Goal: Task Accomplishment & Management: Use online tool/utility

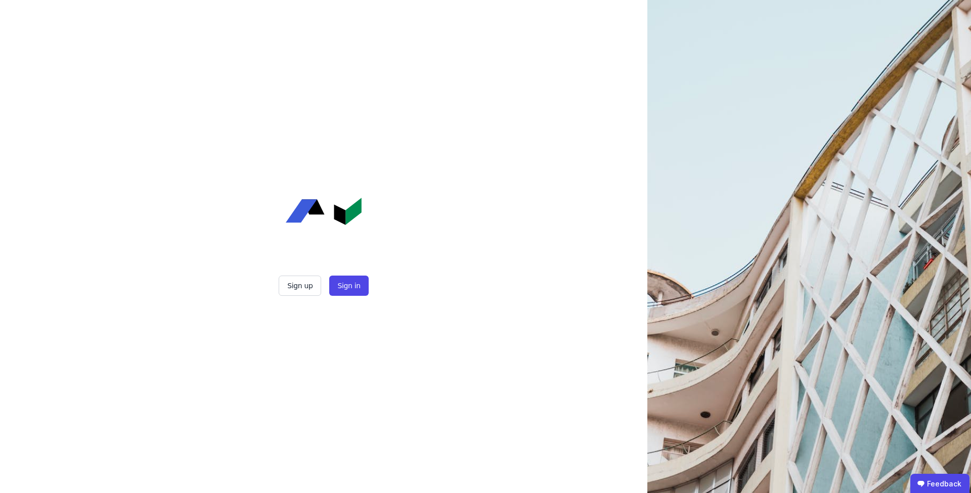
click at [376, 286] on div "Sign up Sign in" at bounding box center [323, 286] width 253 height 20
click at [359, 285] on button "Sign in" at bounding box center [348, 286] width 39 height 20
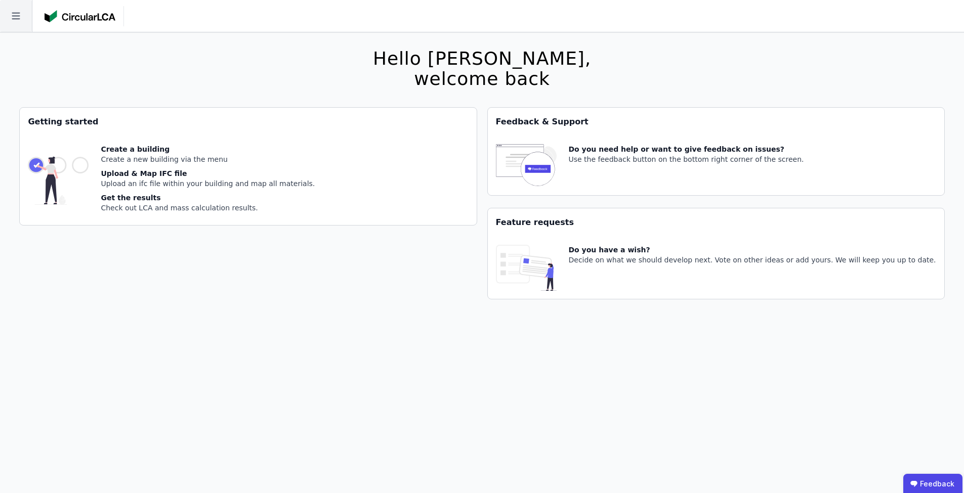
click at [29, 20] on icon at bounding box center [16, 16] width 32 height 32
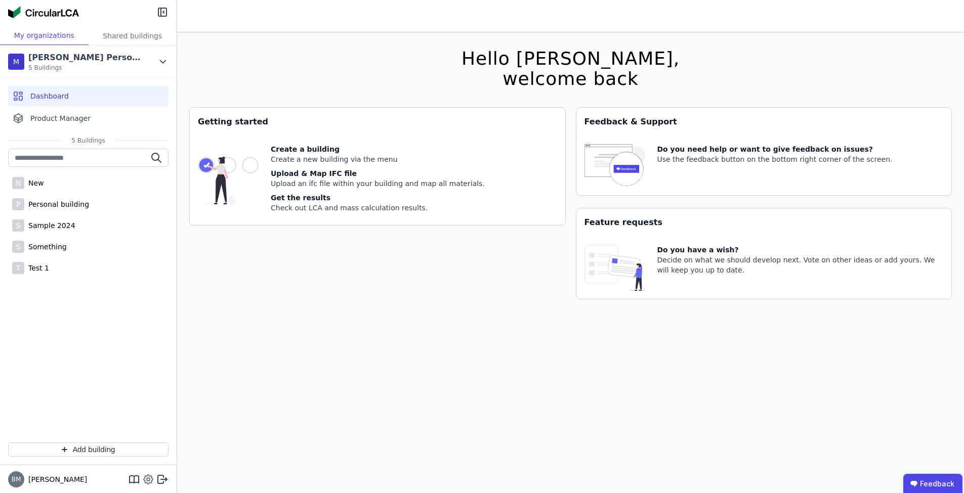
click at [148, 475] on icon at bounding box center [148, 479] width 9 height 9
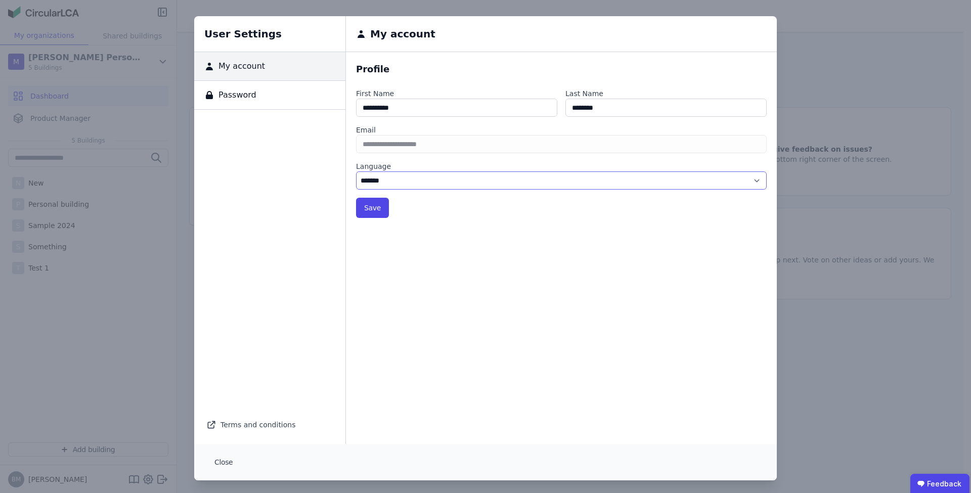
select select "*"
click at [377, 203] on button "Save" at bounding box center [372, 208] width 33 height 20
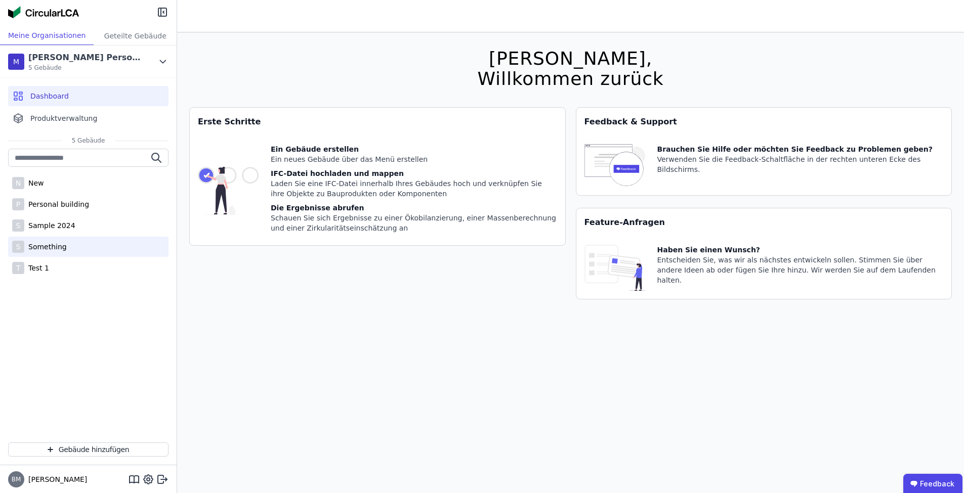
click at [108, 251] on div "S Something" at bounding box center [88, 247] width 160 height 20
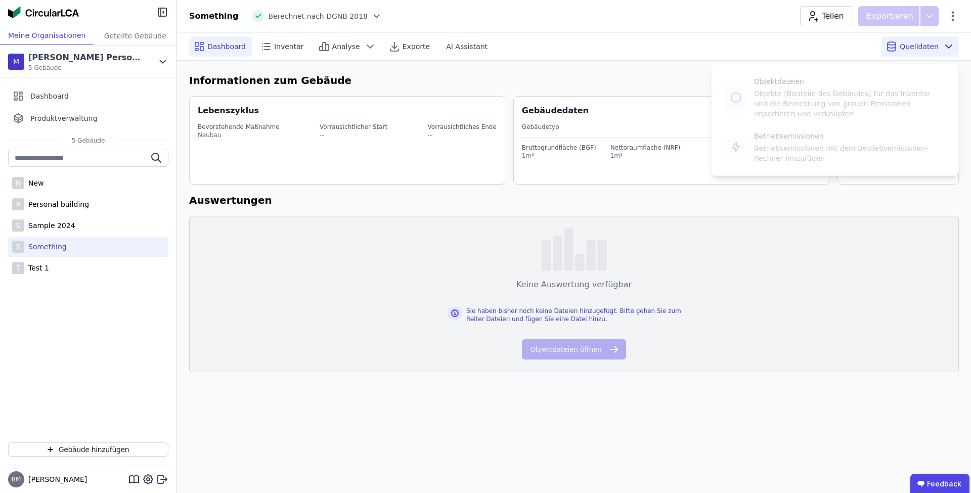
click at [919, 49] on span "Quelldaten" at bounding box center [919, 46] width 39 height 10
click at [883, 90] on div "Objektdateien Objekte (Bauteile des Gebäudes) für das Inventar und die Berechnu…" at bounding box center [835, 97] width 231 height 51
click at [83, 216] on div "S Sample 2024" at bounding box center [88, 225] width 160 height 20
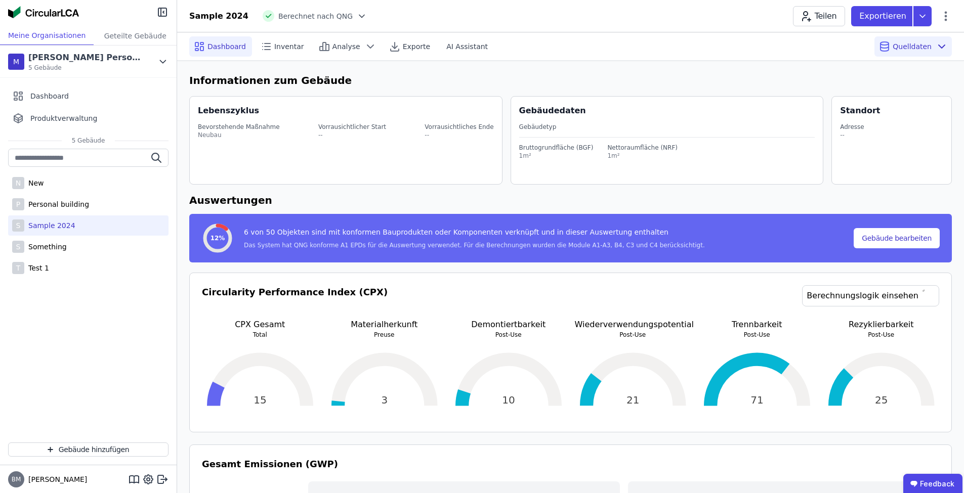
click at [944, 47] on icon at bounding box center [941, 46] width 12 height 12
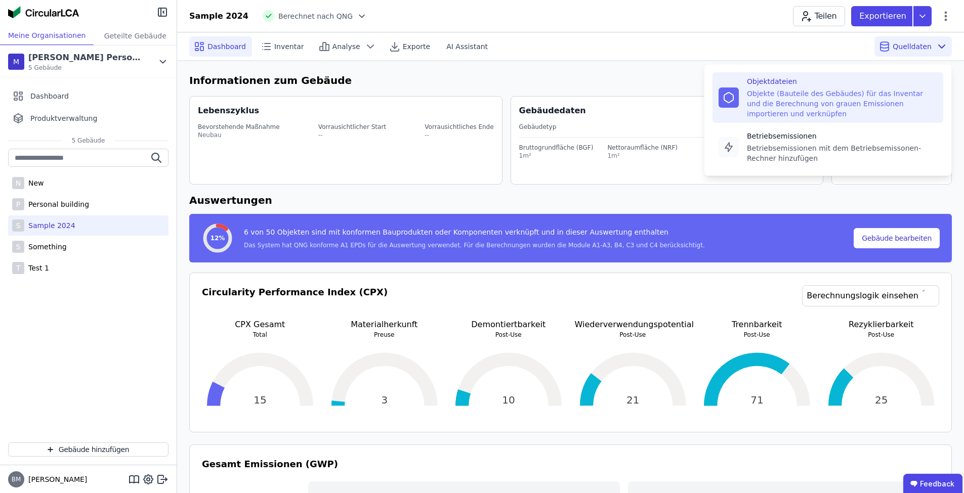
click at [864, 105] on div "Objekte (Bauteile des Gebäudes) für das Inventar und die Berechnung von grauen …" at bounding box center [842, 104] width 190 height 30
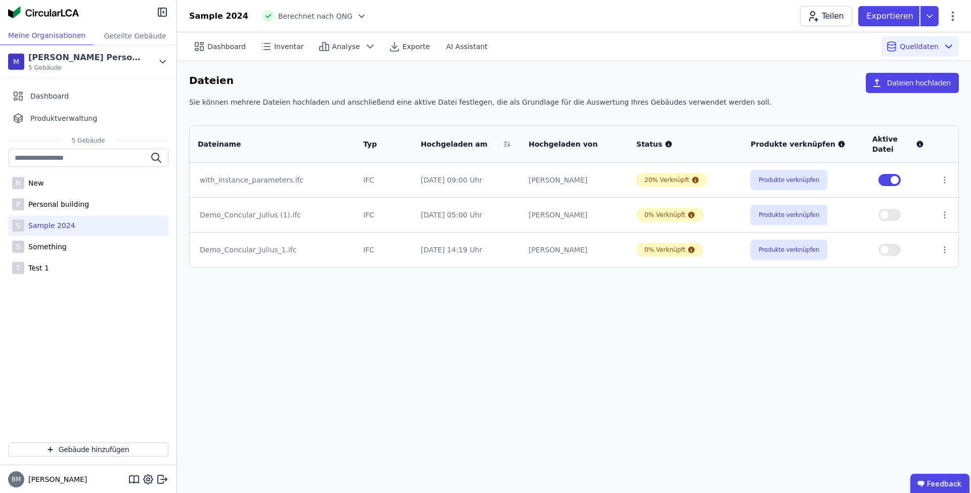
click at [691, 298] on div "Dashboard Inventar Analyse Exporte AI Assistant Quelldaten Dateien Dateien hoch…" at bounding box center [574, 262] width 794 height 461
click at [110, 206] on div "P Personal building" at bounding box center [88, 204] width 160 height 20
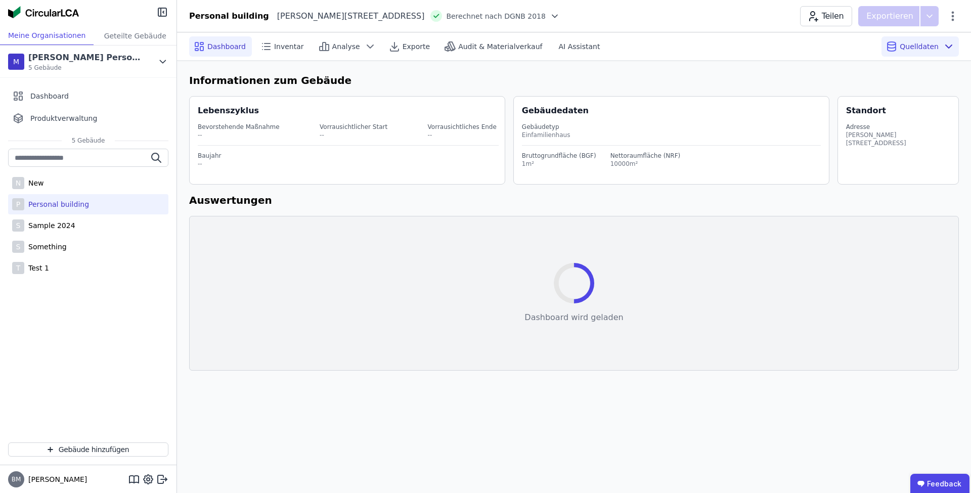
click at [934, 49] on span "Quelldaten" at bounding box center [919, 46] width 39 height 10
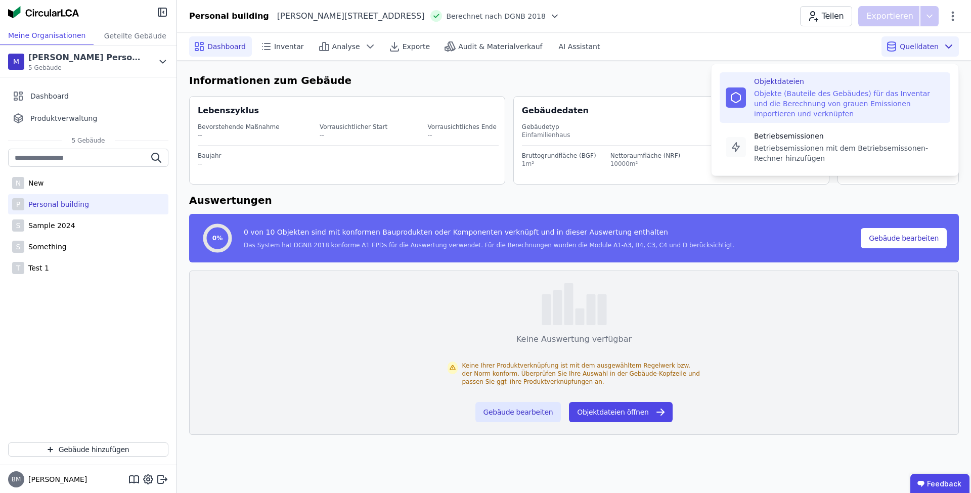
click at [878, 89] on div "Objekte (Bauteile des Gebäudes) für das Inventar und die Berechnung von grauen …" at bounding box center [849, 104] width 190 height 30
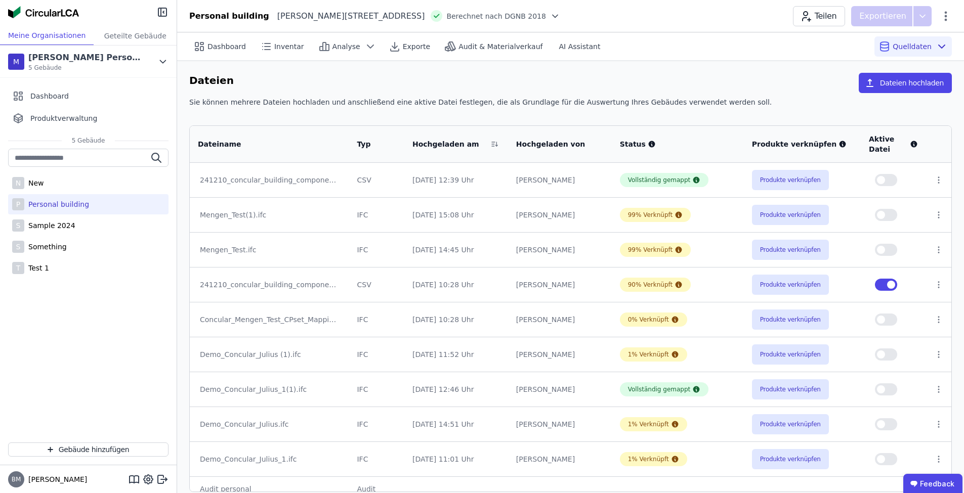
click at [942, 182] on td at bounding box center [938, 180] width 25 height 34
click at [941, 181] on td at bounding box center [938, 180] width 25 height 34
click at [938, 181] on icon at bounding box center [938, 180] width 9 height 9
click at [934, 181] on icon at bounding box center [938, 180] width 9 height 9
click at [939, 191] on td at bounding box center [938, 180] width 25 height 34
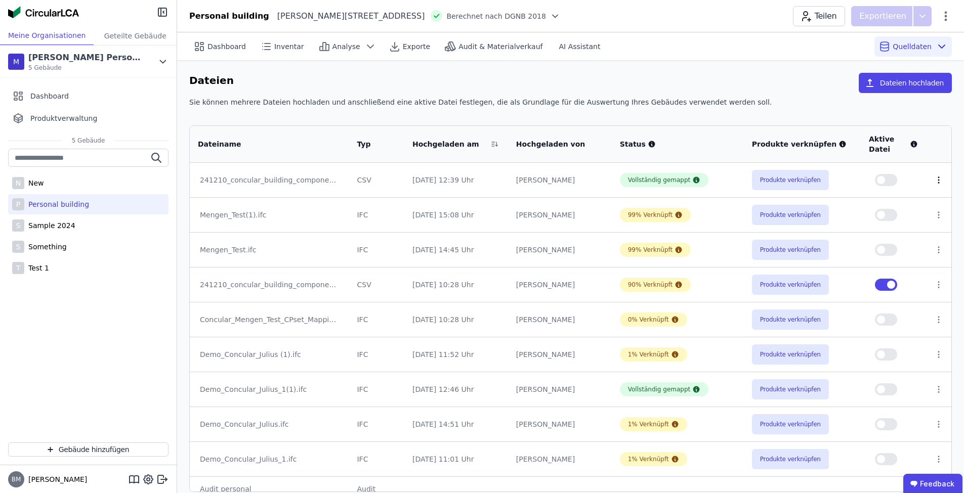
click at [935, 181] on icon at bounding box center [938, 180] width 9 height 9
click at [935, 182] on icon at bounding box center [938, 180] width 9 height 9
click at [897, 162] on link "Herunterladen mit verknüpfungen" at bounding box center [860, 162] width 151 height 16
click at [774, 176] on button "Produkte verknüpfen" at bounding box center [790, 180] width 77 height 20
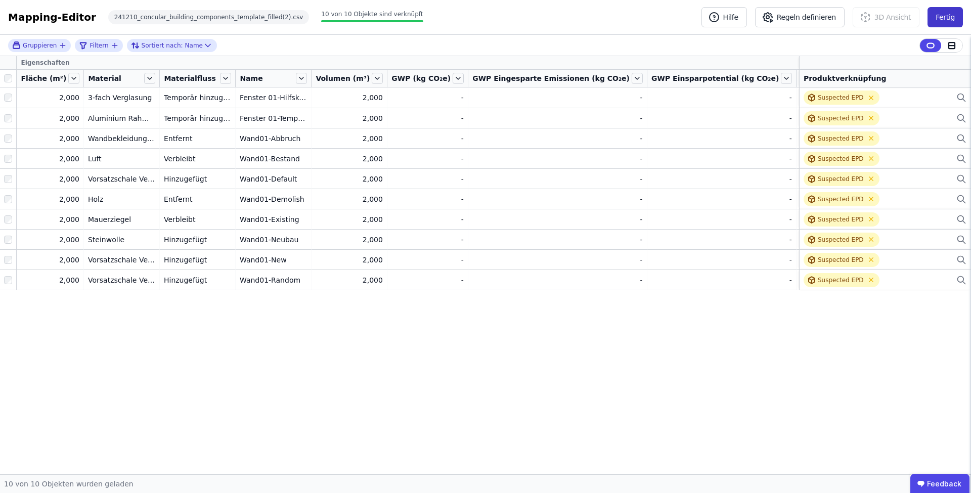
click at [940, 21] on button "Fertig" at bounding box center [945, 17] width 35 height 20
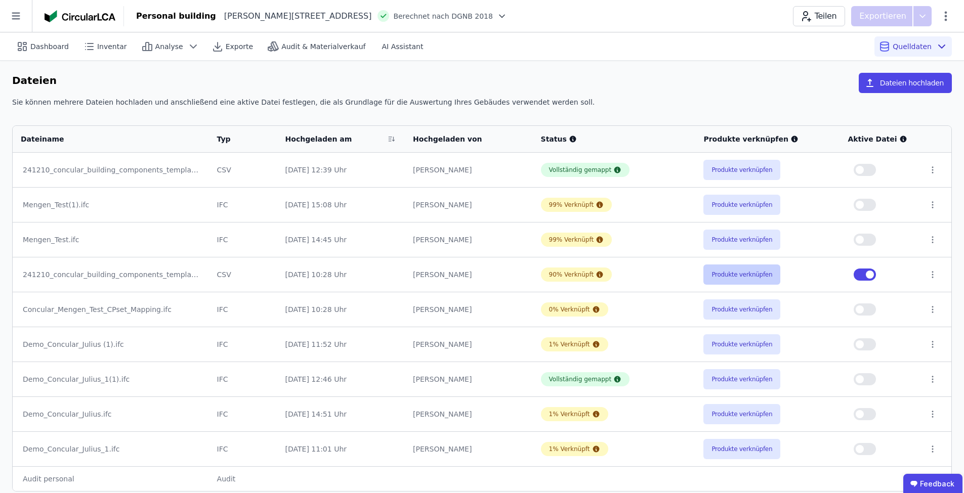
click at [734, 277] on button "Produkte verknüpfen" at bounding box center [741, 275] width 77 height 20
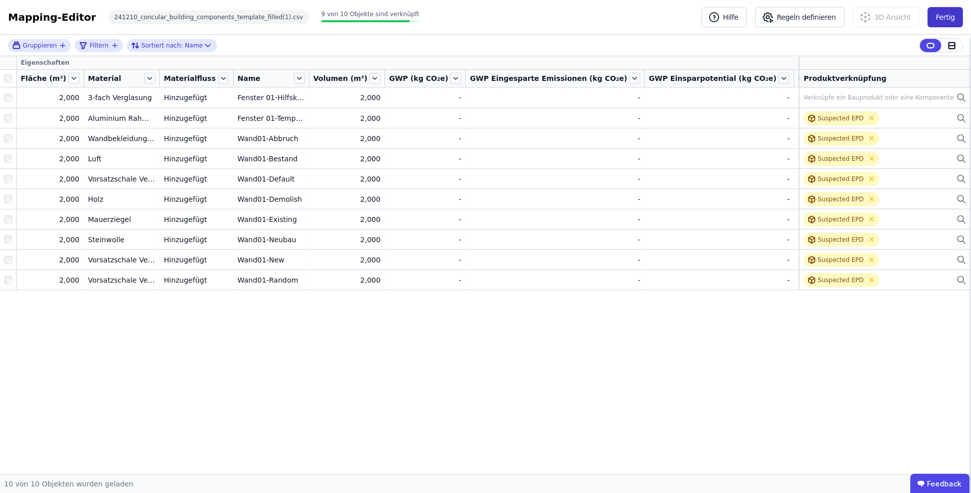
click at [954, 20] on button "Fertig" at bounding box center [945, 17] width 35 height 20
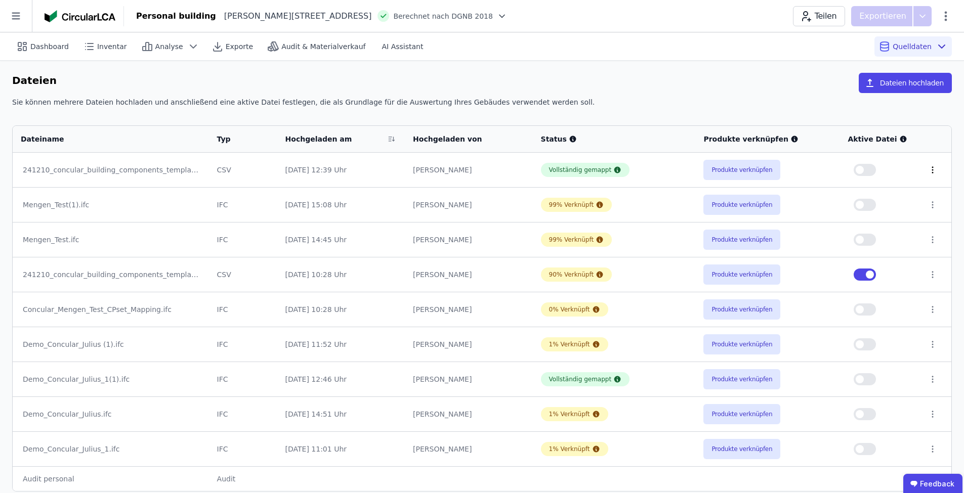
click at [935, 168] on icon at bounding box center [932, 169] width 9 height 9
click at [932, 170] on icon at bounding box center [932, 170] width 1 height 6
click at [928, 171] on icon at bounding box center [932, 169] width 9 height 9
click at [596, 45] on div "Dashboard Inventar Analyse Exporte Audit & Materialverkauf AI Assistant Quellda…" at bounding box center [481, 46] width 939 height 28
click at [684, 101] on div "Sie können mehrere Dateien hochladen und anschließend eine aktive Datei festleg…" at bounding box center [481, 106] width 939 height 18
